Goal: Task Accomplishment & Management: Manage account settings

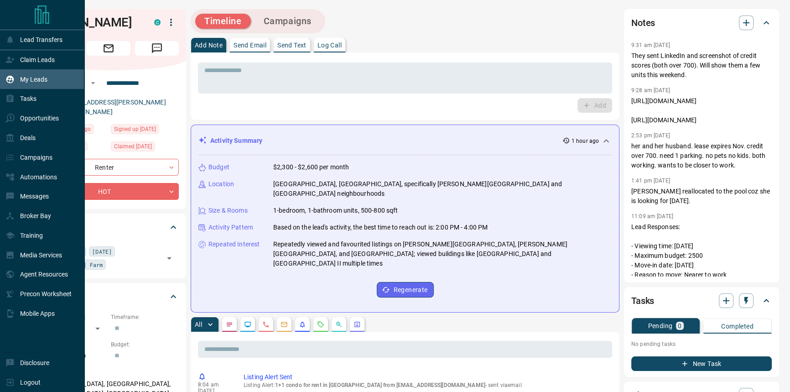
click at [5, 73] on div "My Leads" at bounding box center [26, 79] width 42 height 15
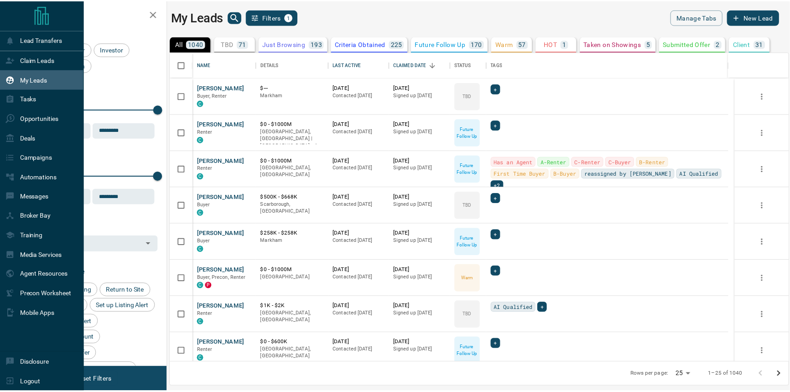
scroll to position [304, 618]
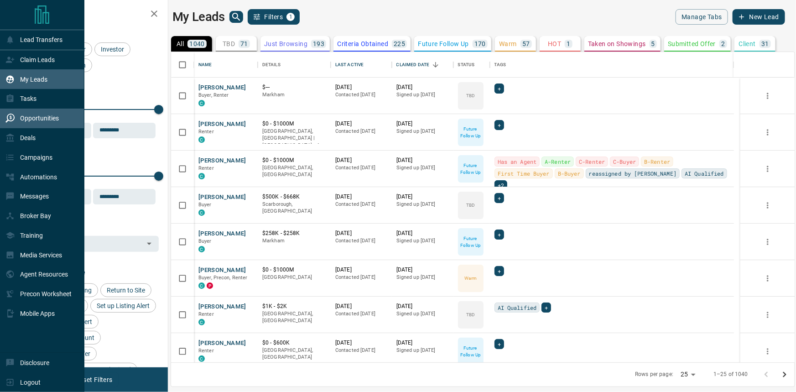
click at [46, 126] on div "Opportunities" at bounding box center [31, 118] width 53 height 15
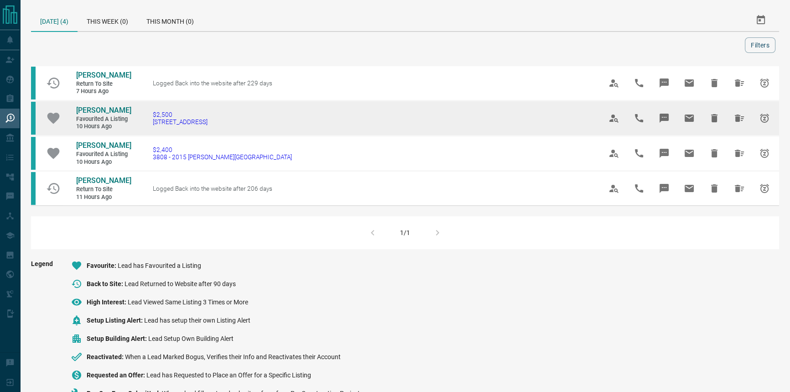
click at [109, 114] on td "[PERSON_NAME] Favourited a Listing 10 hours ago" at bounding box center [96, 118] width 68 height 34
click at [85, 115] on span "[PERSON_NAME]" at bounding box center [103, 110] width 55 height 9
